Goal: Task Accomplishment & Management: Use online tool/utility

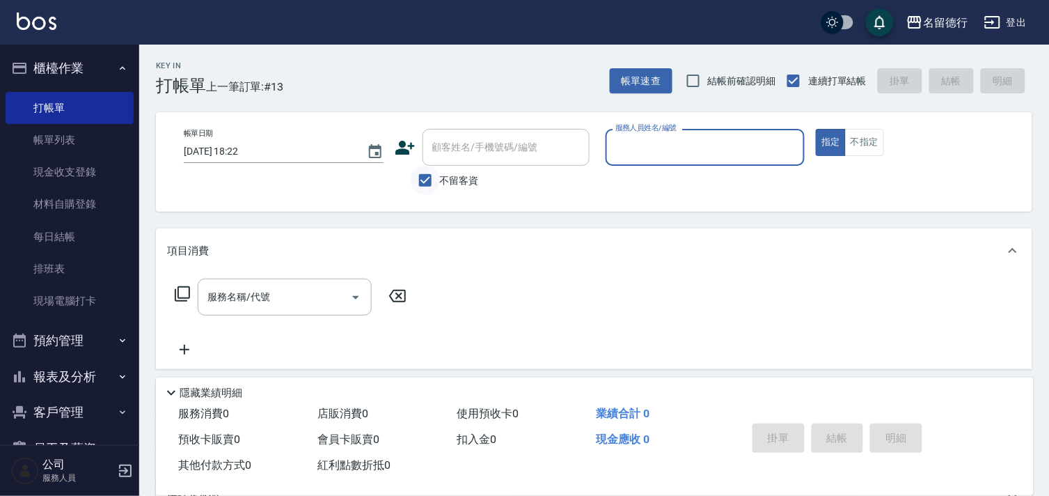
click at [426, 178] on input "不留客資" at bounding box center [425, 180] width 29 height 29
checkbox input "false"
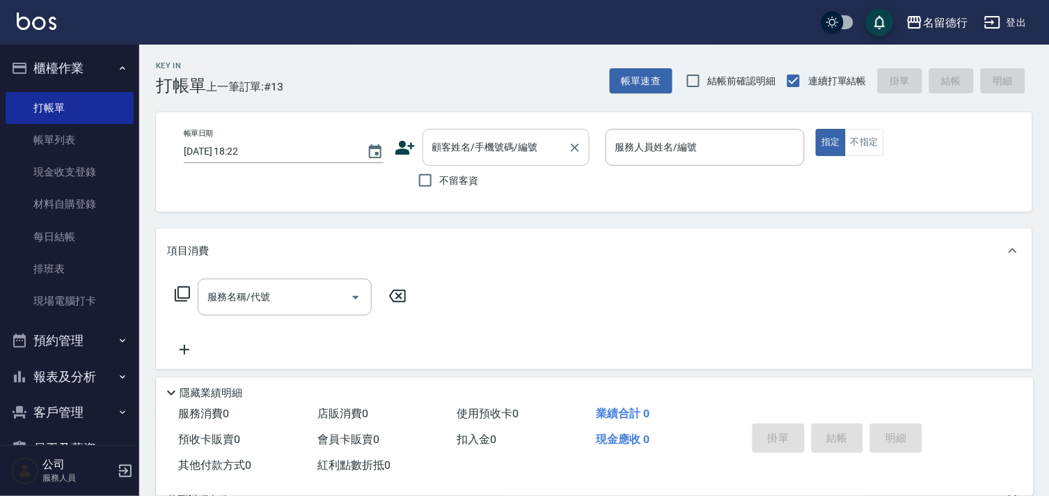
click at [443, 148] on div "顧客姓名/手機號碼/編號 顧客姓名/手機號碼/編號" at bounding box center [506, 147] width 167 height 37
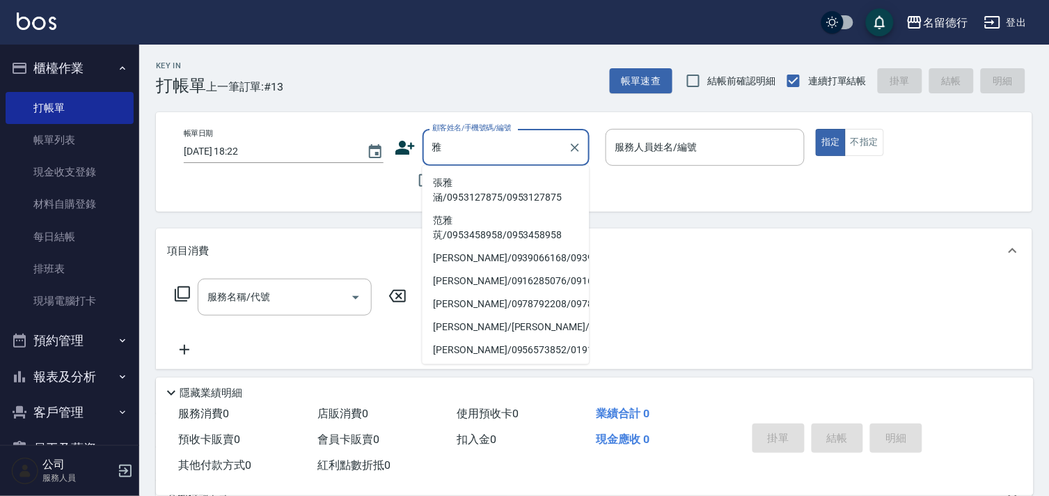
click at [447, 197] on li "張雅涵/0953127875/0953127875" at bounding box center [506, 190] width 167 height 38
type input "張雅涵/0953127875/0953127875"
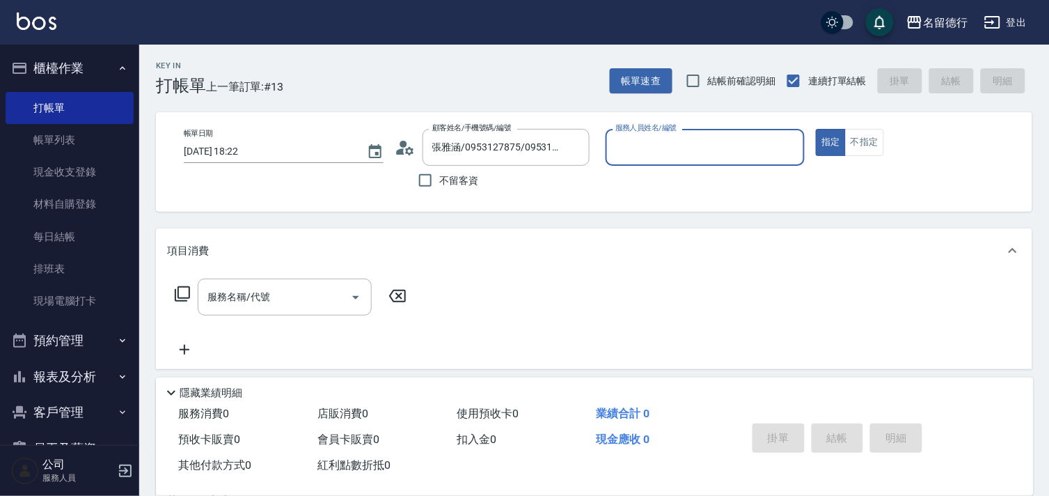
type input "婉如-10"
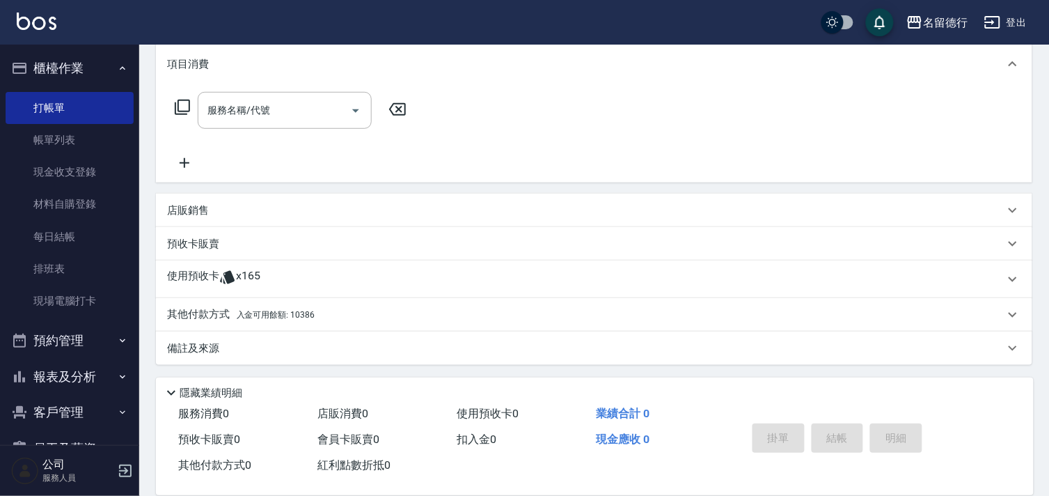
click at [228, 276] on icon at bounding box center [227, 277] width 15 height 13
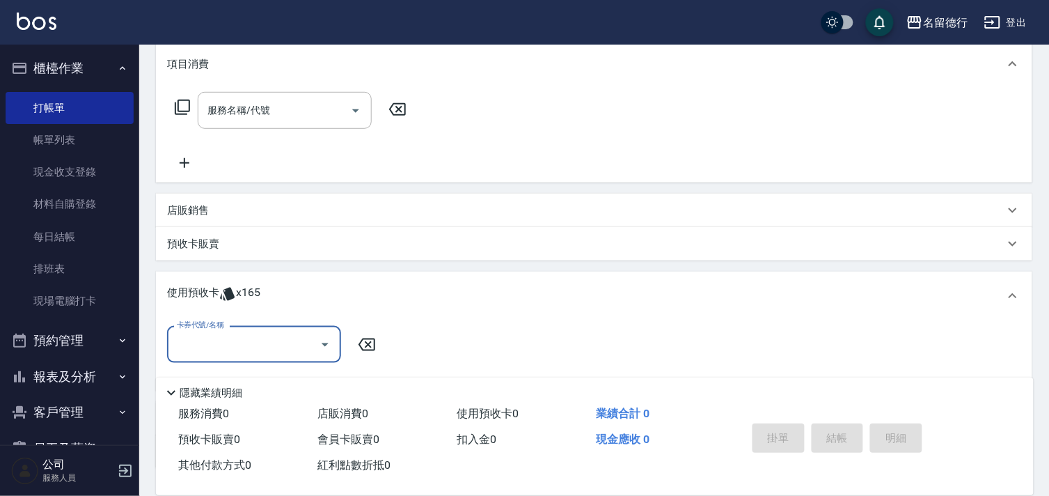
scroll to position [0, 0]
click at [202, 348] on input "卡券代號/名稱" at bounding box center [243, 344] width 141 height 24
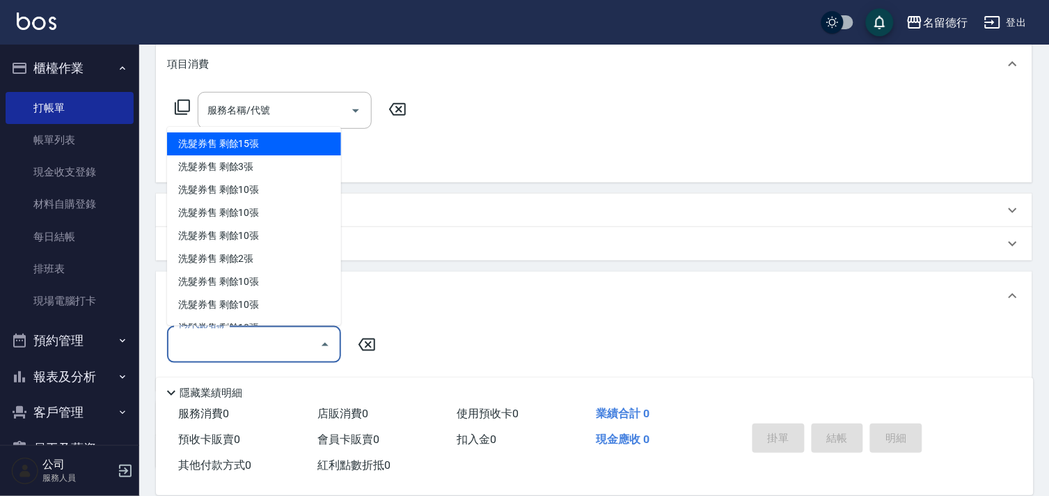
click at [207, 144] on div "洗髮券售 剩餘15張" at bounding box center [254, 144] width 174 height 23
type input "洗髮券售"
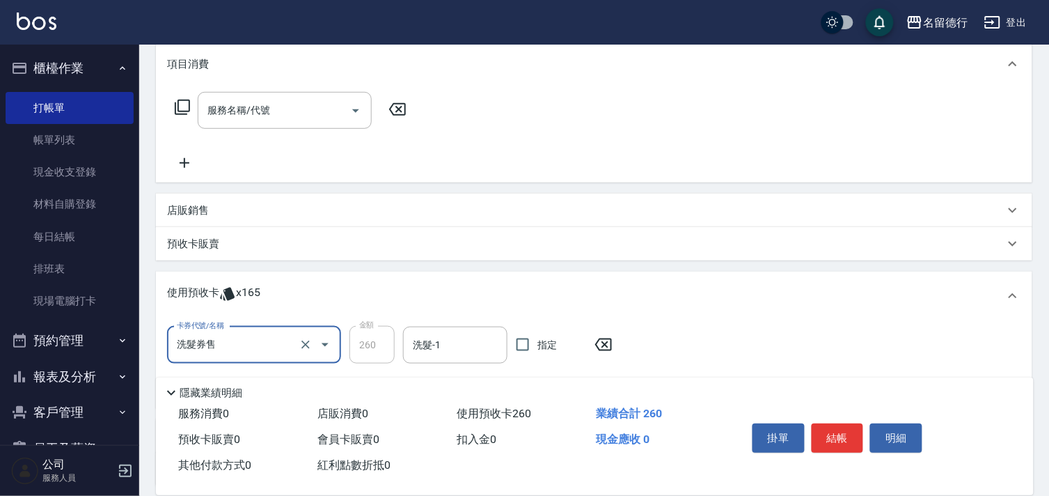
drag, startPoint x: 240, startPoint y: 350, endPoint x: 260, endPoint y: 343, distance: 21.8
click at [244, 352] on input "洗髮券售" at bounding box center [234, 345] width 123 height 24
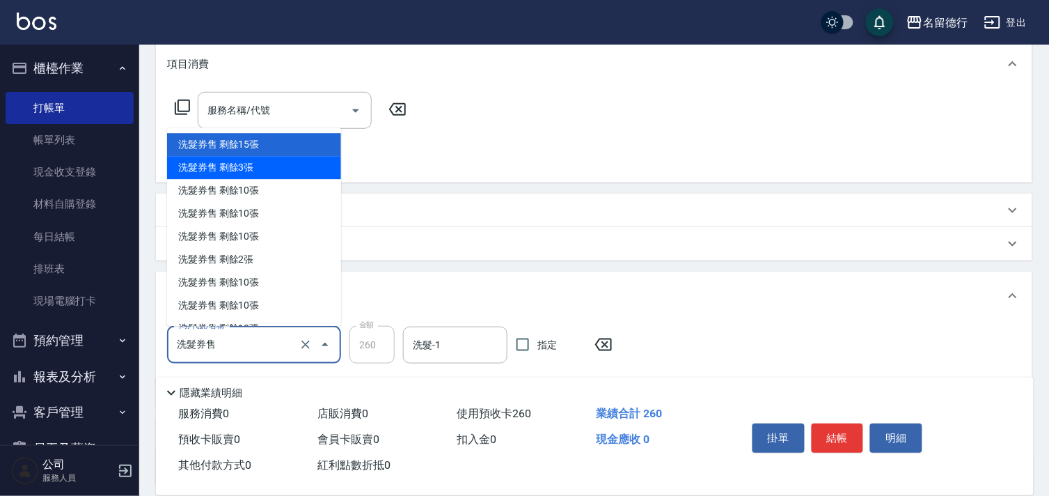
click at [225, 163] on div "洗髮券售 剩餘3張" at bounding box center [254, 168] width 174 height 23
type input "300"
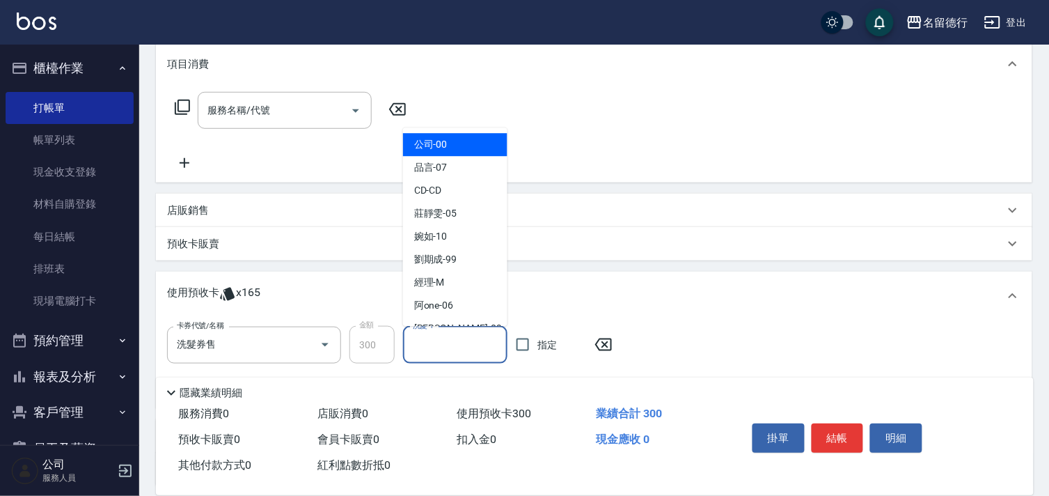
click at [416, 345] on div "洗髮-1 洗髮-1" at bounding box center [455, 345] width 104 height 37
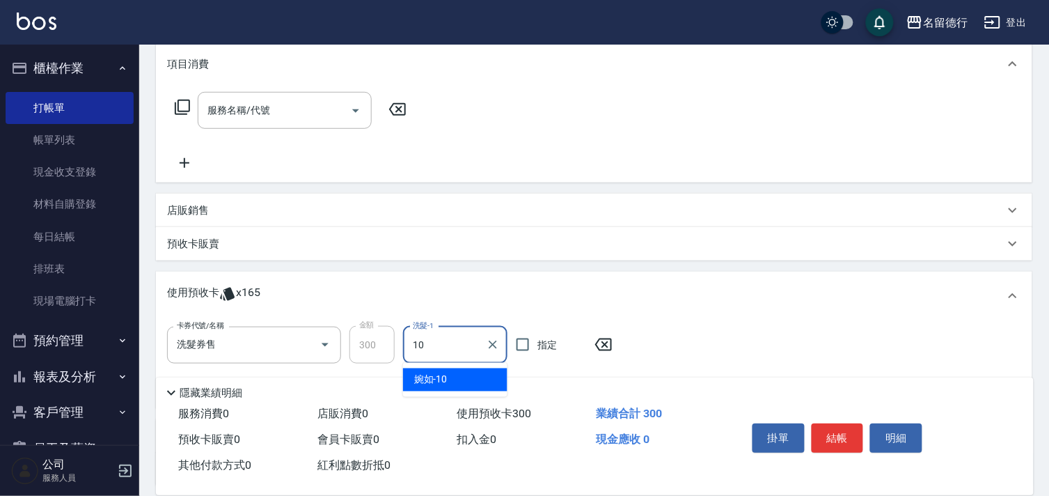
type input "婉如-10"
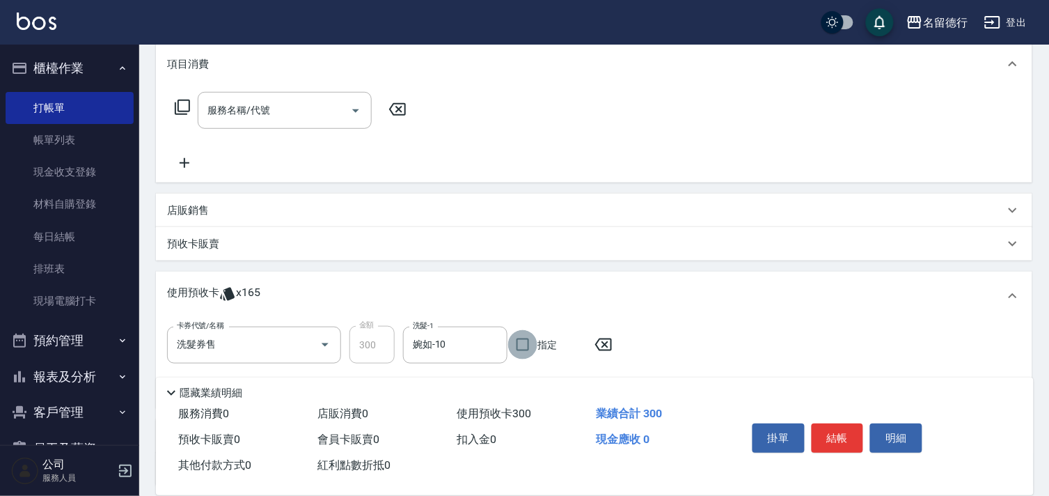
click at [521, 349] on input "指定" at bounding box center [522, 344] width 29 height 29
checkbox input "true"
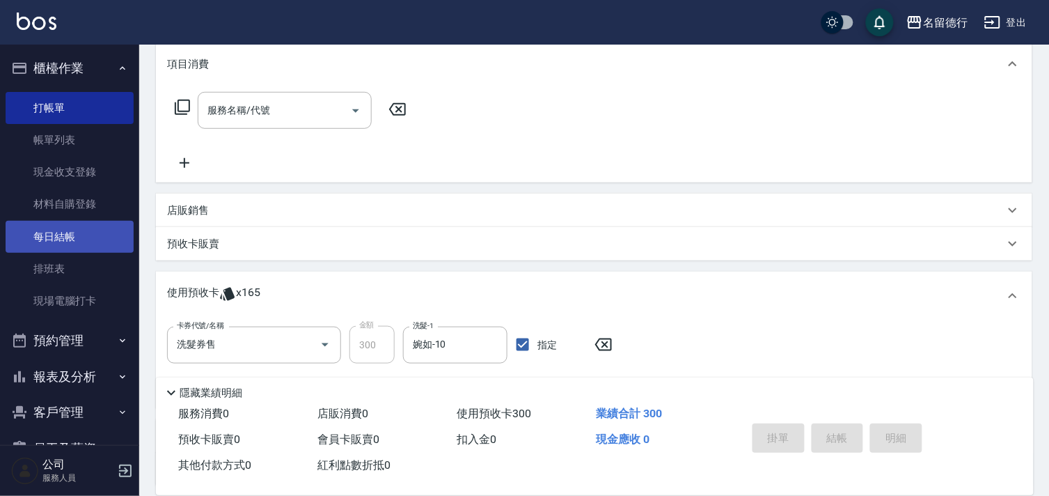
type input "2025/09/18 19:32"
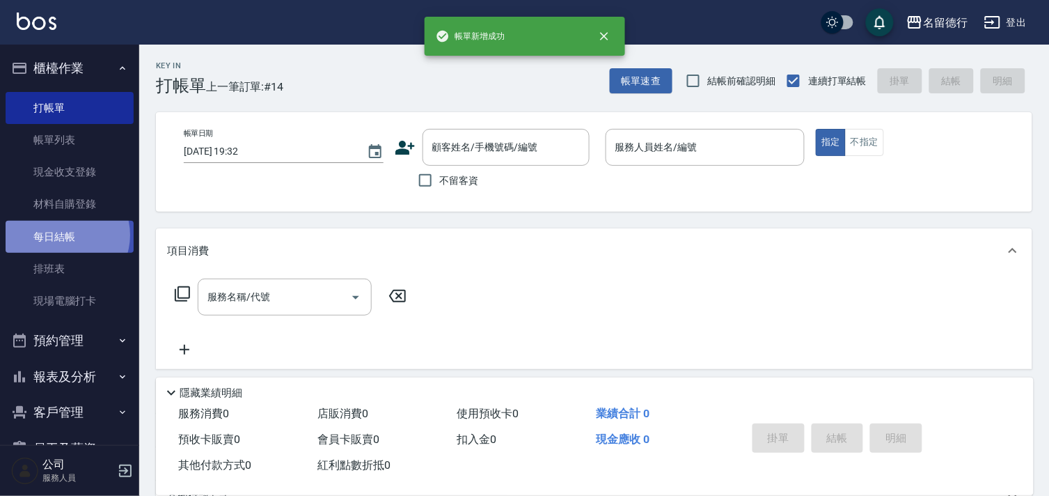
click at [63, 235] on link "每日結帳" at bounding box center [70, 237] width 128 height 32
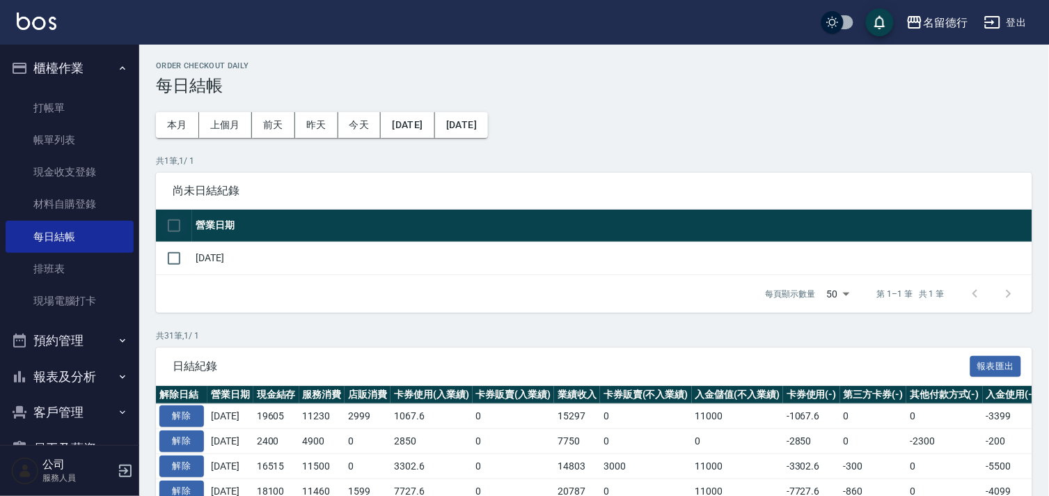
click at [172, 227] on input "checkbox" at bounding box center [173, 225] width 29 height 29
checkbox input "true"
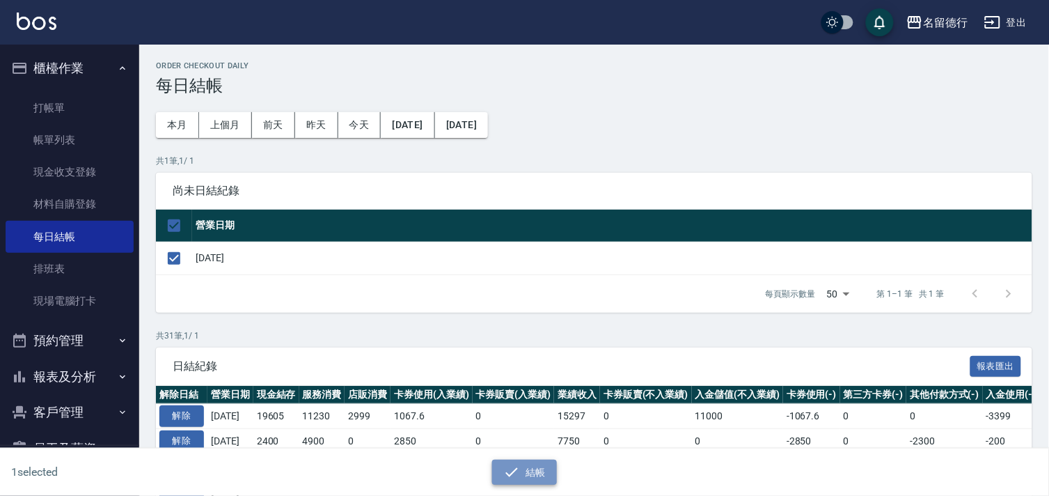
click at [527, 469] on button "結帳" at bounding box center [524, 473] width 65 height 26
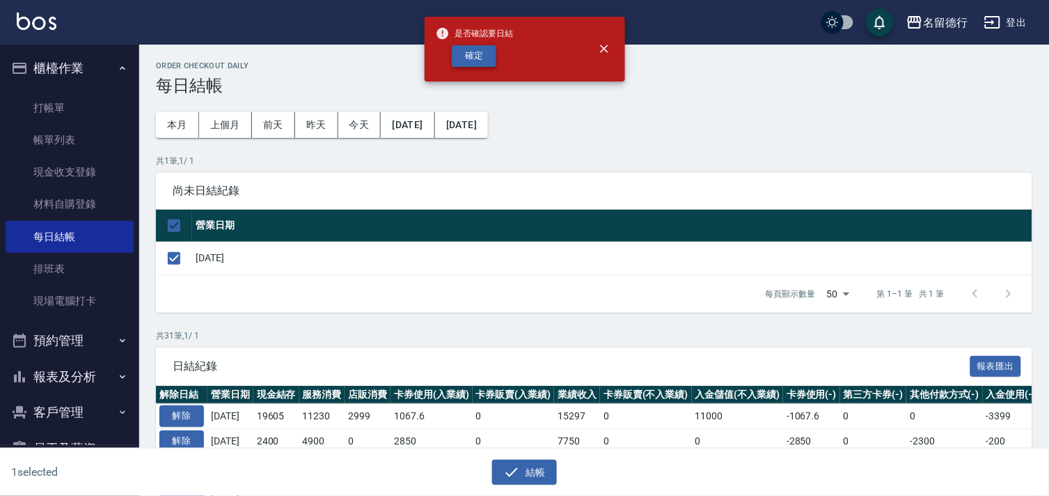
click at [457, 49] on button "確定" at bounding box center [474, 56] width 45 height 22
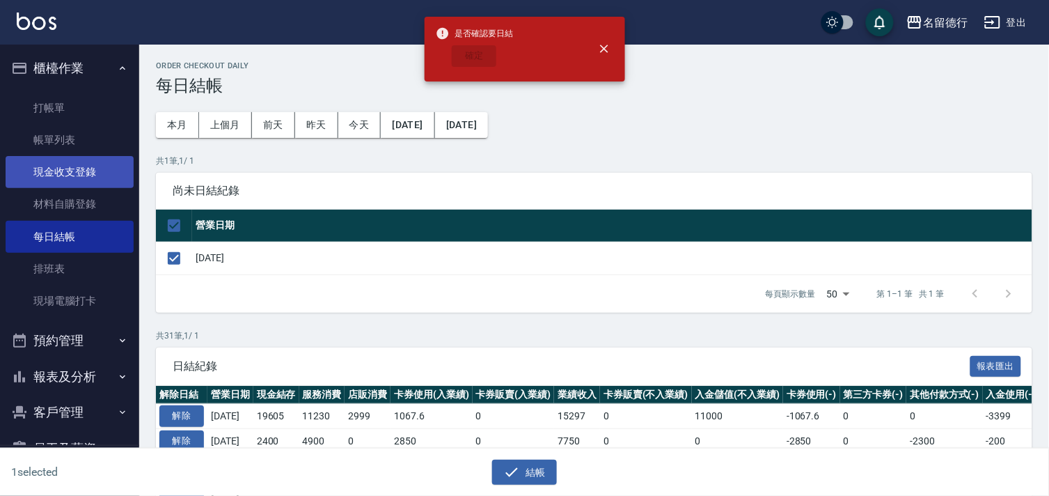
checkbox input "false"
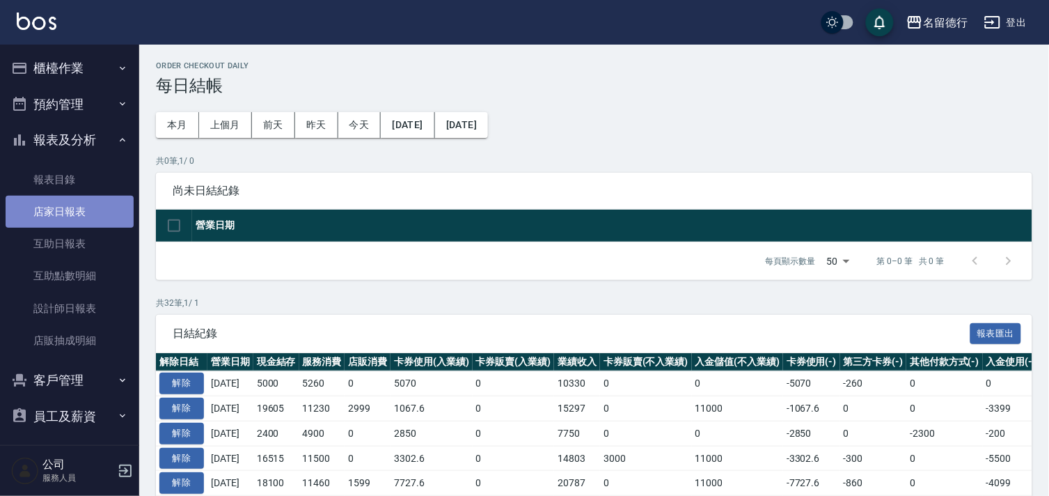
click at [75, 214] on link "店家日報表" at bounding box center [70, 212] width 128 height 32
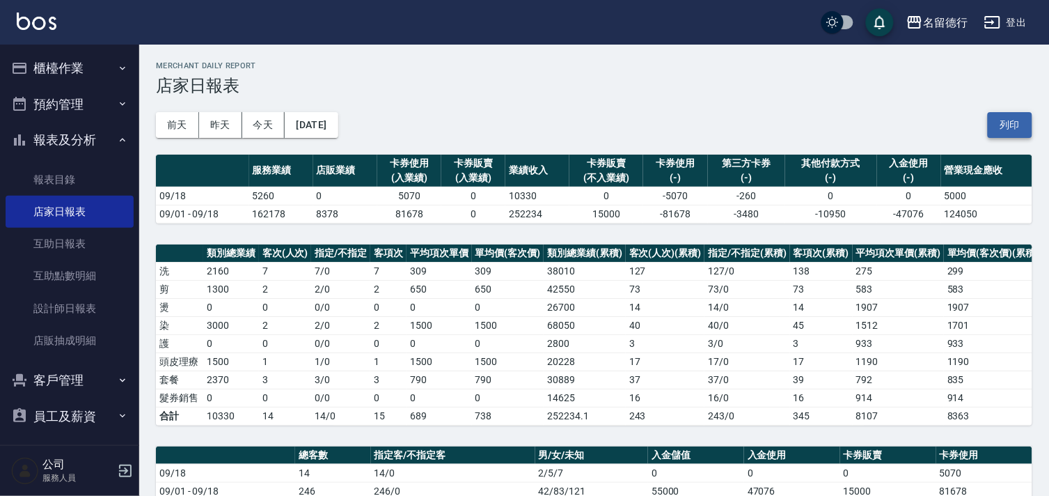
click at [1011, 116] on button "列印" at bounding box center [1010, 125] width 45 height 26
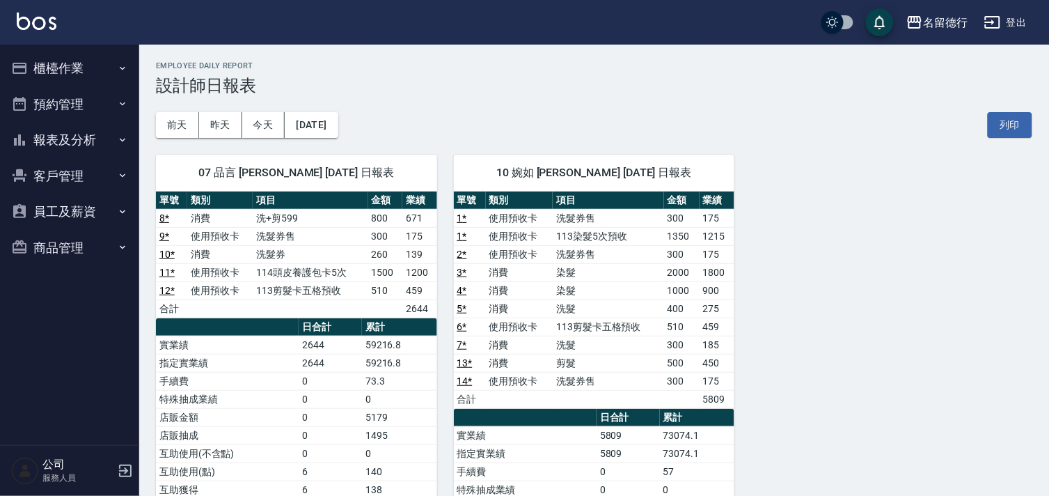
click at [1017, 130] on button "列印" at bounding box center [1010, 125] width 45 height 26
